Goal: Task Accomplishment & Management: Use online tool/utility

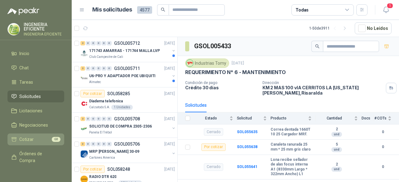
click at [37, 139] on li "Cotizar 68" at bounding box center [35, 139] width 49 height 7
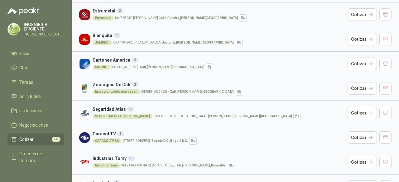
scroll to position [230, 0]
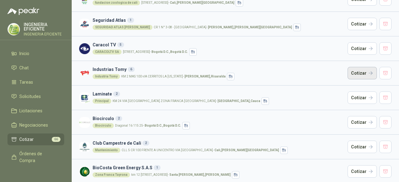
click at [369, 71] on button "Cotizar" at bounding box center [361, 73] width 29 height 12
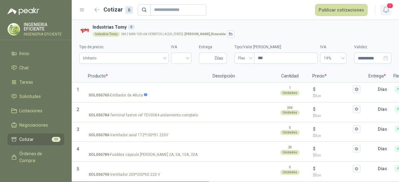
click at [386, 12] on icon "button" at bounding box center [385, 10] width 5 height 6
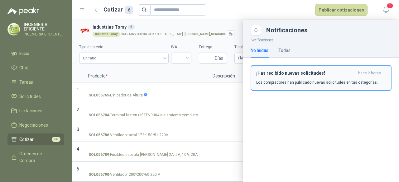
click at [307, 71] on h3 "¡Has recibido nuevas solicitudes!" at bounding box center [305, 73] width 99 height 5
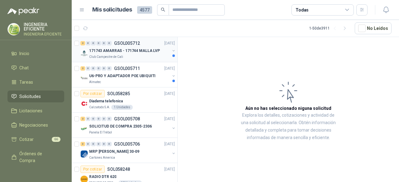
click at [136, 53] on div "171743 AMARRAS - 171744 MALLA LVP" at bounding box center [129, 50] width 81 height 7
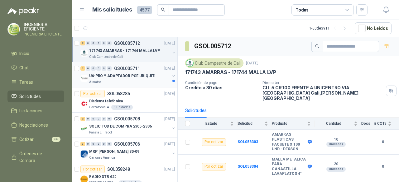
click at [131, 75] on p "U6-PRO Y ADAPTADOR POE UBIQUITI" at bounding box center [122, 76] width 66 height 6
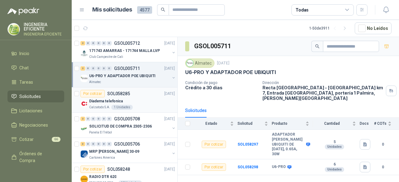
click at [130, 96] on div "Por cotizar SOL058285 [DATE]" at bounding box center [127, 93] width 94 height 7
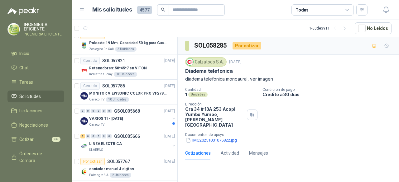
scroll to position [1123, 0]
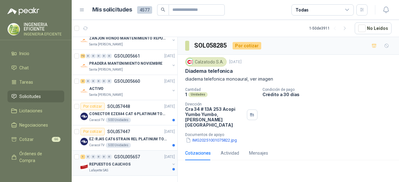
click at [145, 168] on div "Lafayette SAS" at bounding box center [129, 170] width 81 height 5
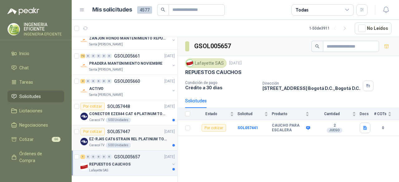
click at [134, 136] on p "EZ-RJ45 CAT6 STRAIN REL PLATINUM TOOLS" at bounding box center [128, 139] width 78 height 6
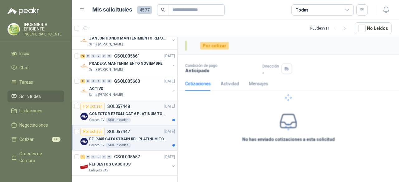
click at [128, 118] on div "500 Unidades" at bounding box center [118, 120] width 25 height 5
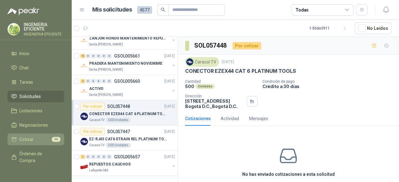
click at [41, 141] on li "Cotizar 66" at bounding box center [35, 139] width 49 height 7
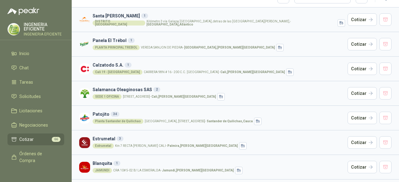
scroll to position [12, 0]
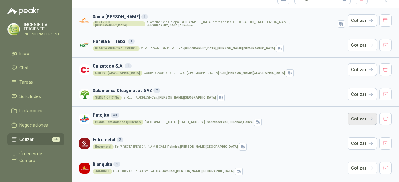
click at [356, 119] on button "Cotizar" at bounding box center [361, 119] width 29 height 12
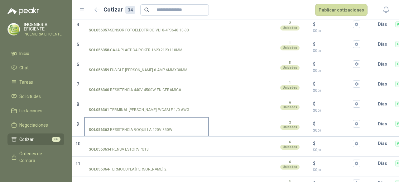
scroll to position [280, 0]
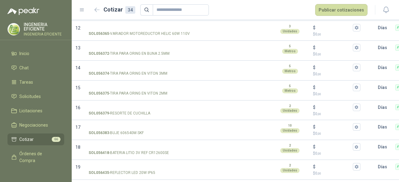
click at [41, 137] on li "Cotizar 66" at bounding box center [35, 139] width 49 height 7
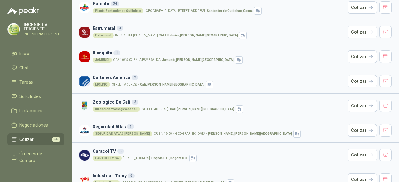
scroll to position [125, 0]
